Goal: Navigation & Orientation: Find specific page/section

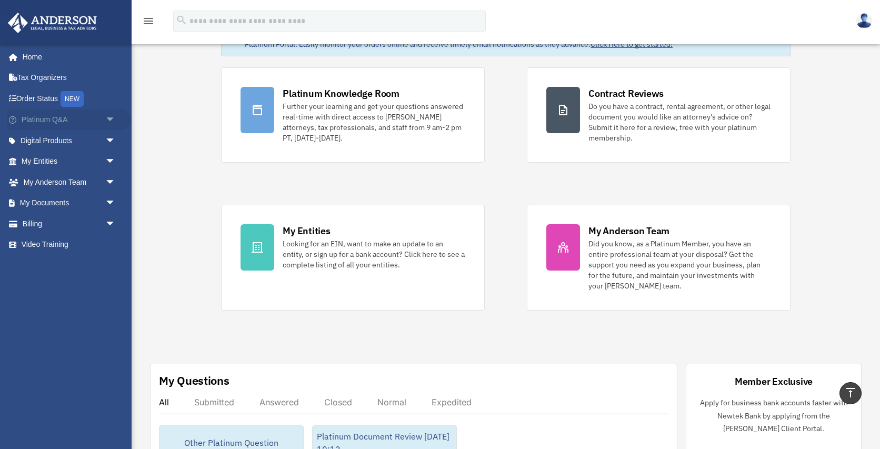
scroll to position [51, 0]
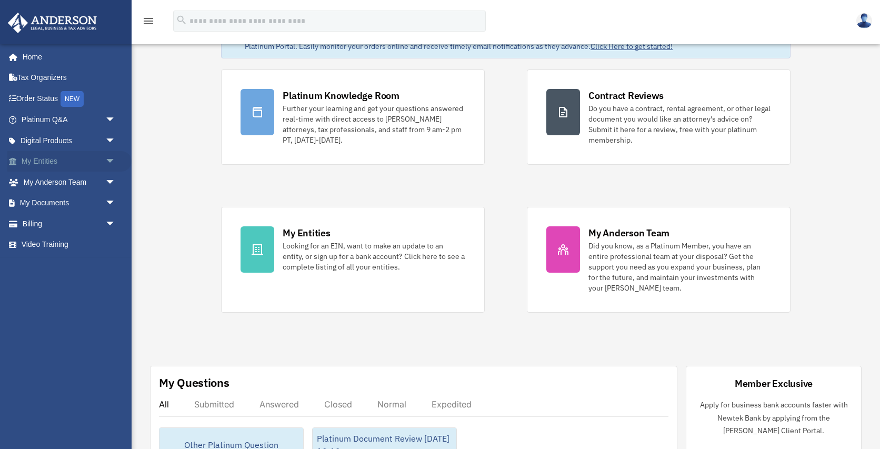
click at [53, 166] on link "My Entities arrow_drop_down" at bounding box center [69, 161] width 124 height 21
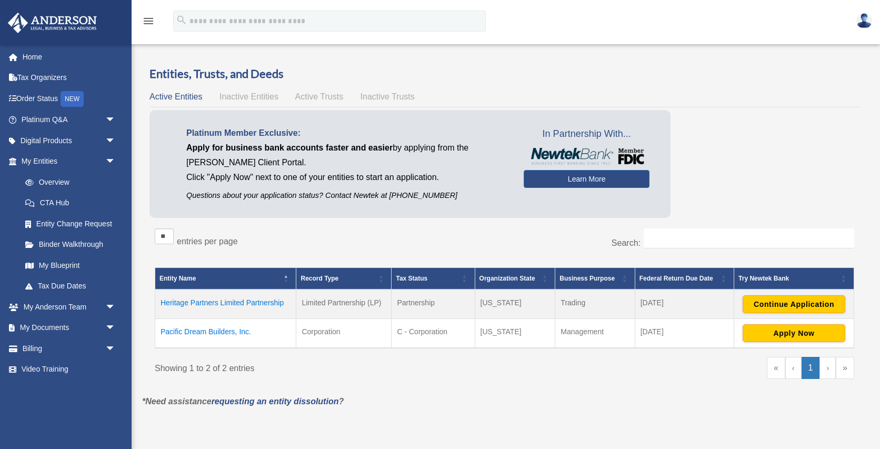
click at [71, 24] on img at bounding box center [52, 23] width 95 height 21
